Goal: Use online tool/utility: Utilize a website feature to perform a specific function

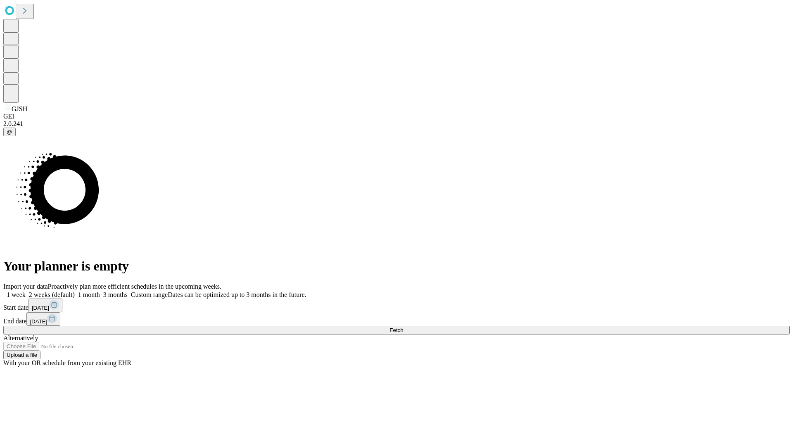
click at [403, 327] on span "Fetch" at bounding box center [396, 330] width 14 height 6
